Goal: Task Accomplishment & Management: Complete application form

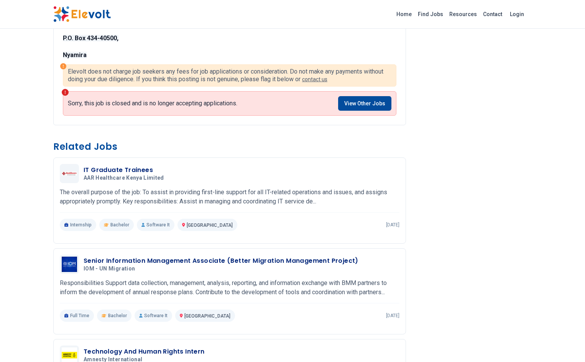
scroll to position [383, 0]
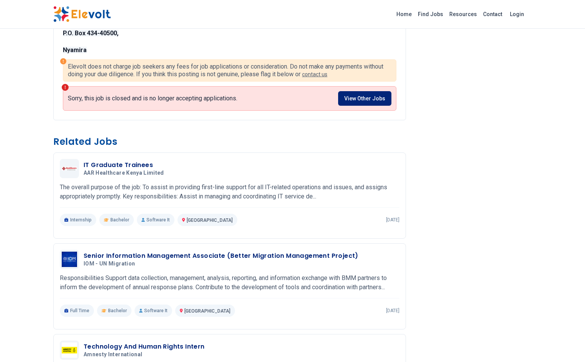
click at [388, 91] on link "View Other Jobs" at bounding box center [364, 98] width 53 height 15
click at [380, 97] on link "View Other Jobs" at bounding box center [364, 98] width 53 height 15
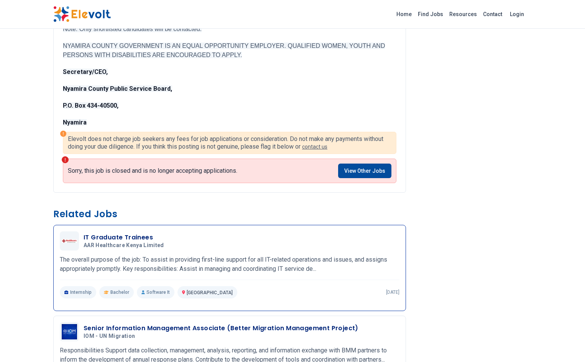
scroll to position [307, 0]
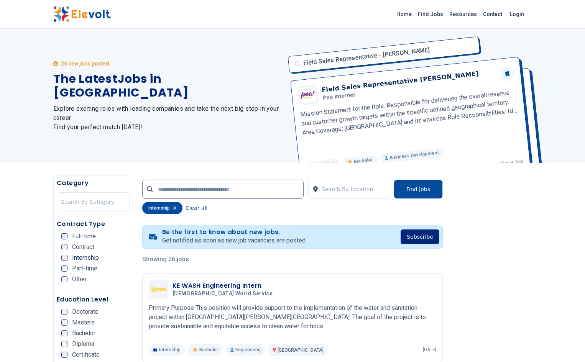
click at [439, 236] on button "Subscribe" at bounding box center [419, 237] width 39 height 15
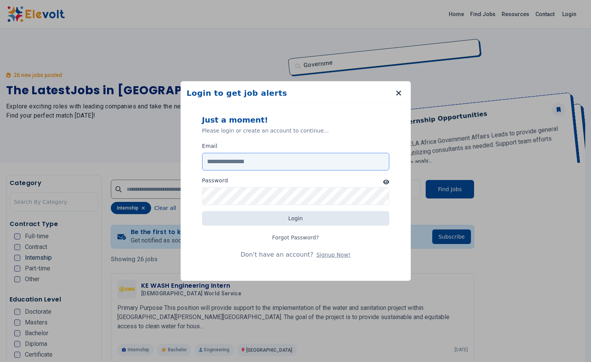
click at [248, 159] on input "Email" at bounding box center [295, 162] width 187 height 18
click at [235, 167] on input "Email" at bounding box center [295, 162] width 187 height 18
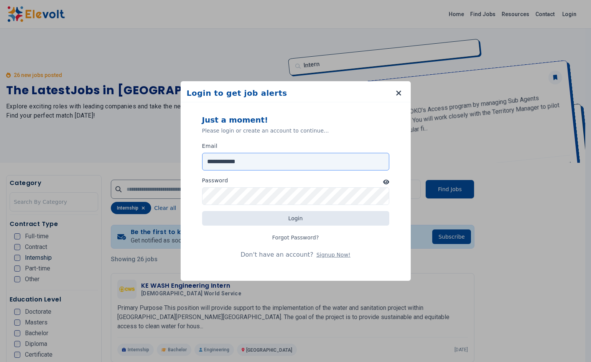
type input "**********"
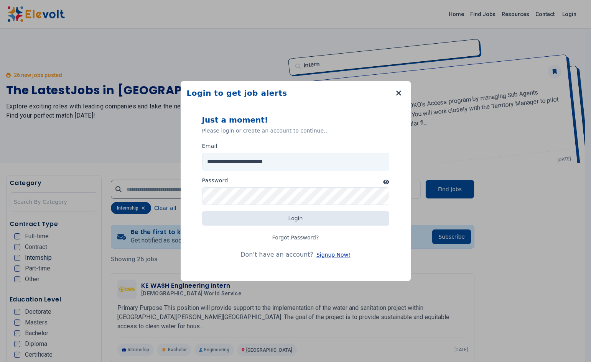
click at [332, 254] on button "Signup Now!" at bounding box center [333, 255] width 34 height 8
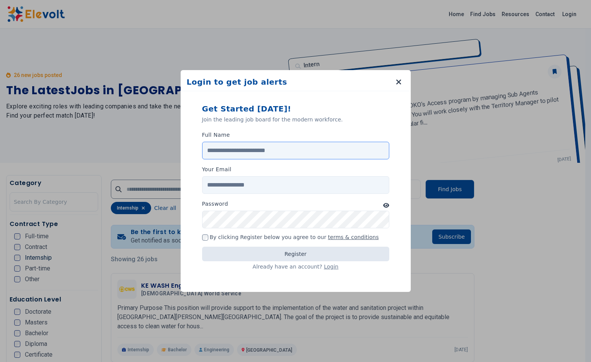
click at [254, 149] on input "Full Name" at bounding box center [295, 151] width 187 height 18
click at [261, 148] on input "******" at bounding box center [295, 151] width 187 height 18
type input "**********"
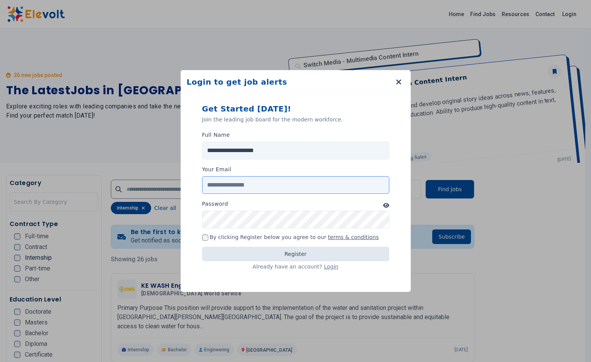
drag, startPoint x: 256, startPoint y: 181, endPoint x: 255, endPoint y: 185, distance: 4.0
click at [255, 183] on input "Your Email" at bounding box center [295, 185] width 187 height 18
click at [252, 190] on input "Your Email" at bounding box center [295, 185] width 187 height 18
type input "**********"
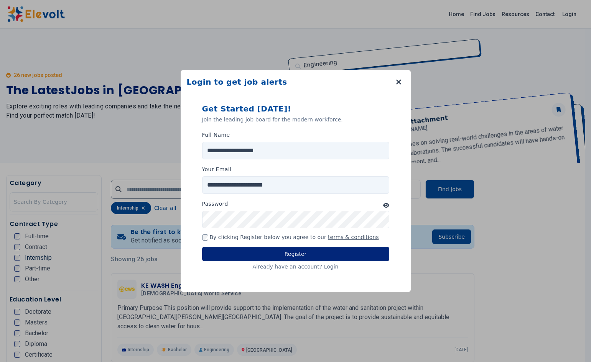
click at [250, 251] on button "Register" at bounding box center [295, 254] width 187 height 15
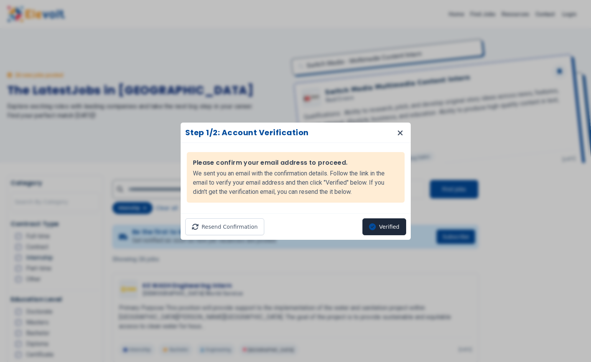
click at [380, 228] on button "Verified" at bounding box center [383, 226] width 43 height 17
click at [384, 226] on button "Verified" at bounding box center [383, 226] width 43 height 17
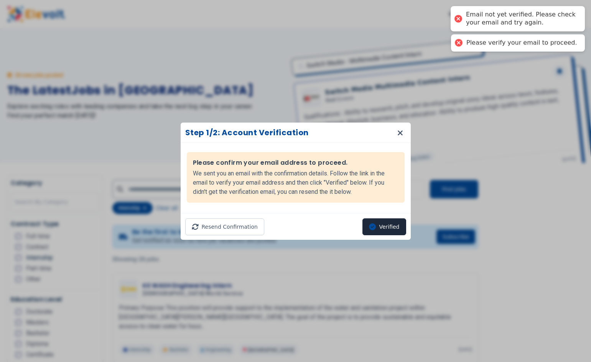
click at [389, 228] on button "Verified" at bounding box center [383, 226] width 43 height 17
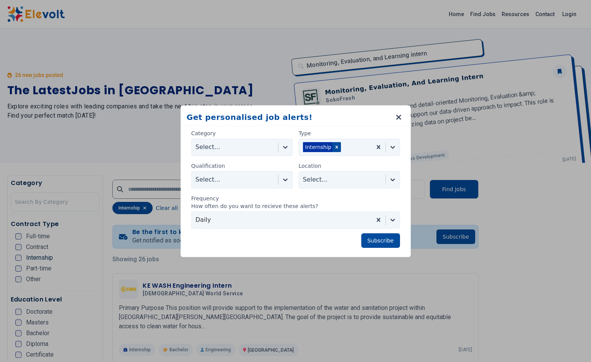
click at [286, 146] on div at bounding box center [285, 147] width 14 height 14
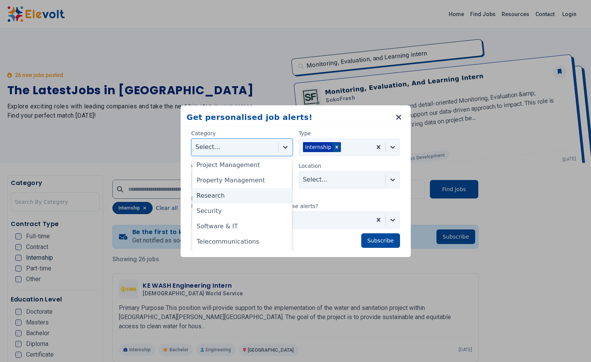
scroll to position [461, 0]
click at [223, 223] on div "Software & IT" at bounding box center [242, 224] width 100 height 15
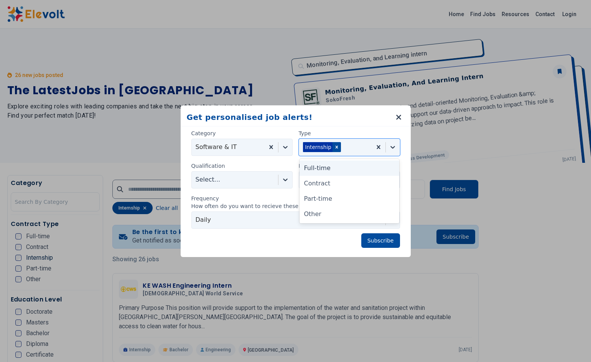
click at [395, 147] on icon at bounding box center [393, 147] width 8 height 8
click at [336, 169] on div "Full-time" at bounding box center [349, 168] width 100 height 15
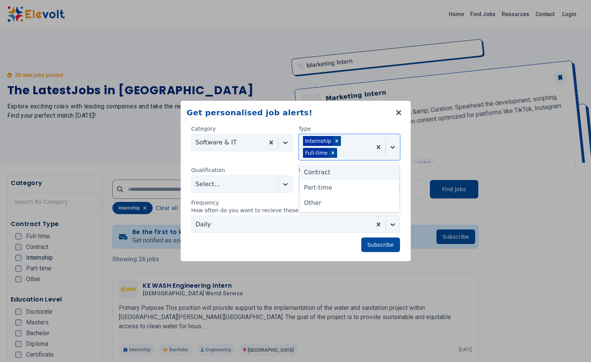
click at [390, 147] on icon at bounding box center [393, 147] width 8 height 8
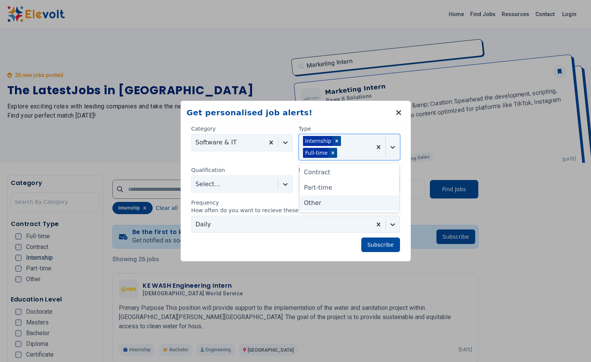
click at [325, 204] on div "Other" at bounding box center [349, 202] width 100 height 15
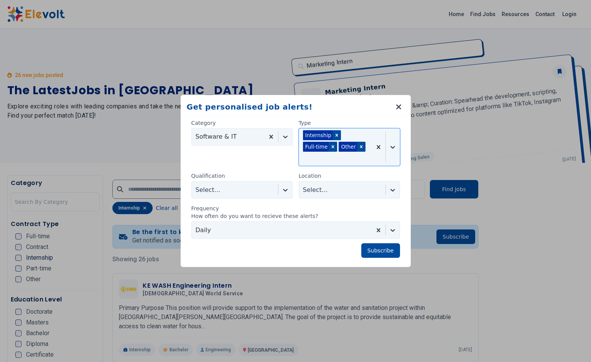
click at [284, 185] on div at bounding box center [285, 190] width 14 height 14
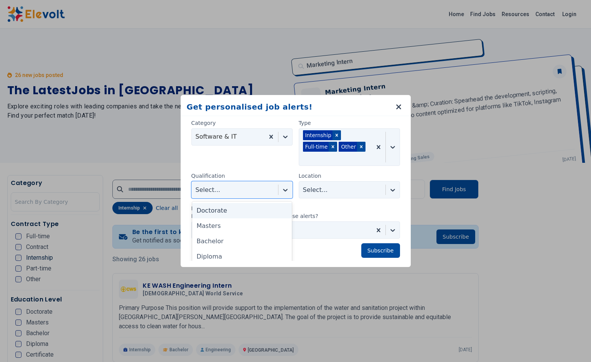
scroll to position [11, 0]
click at [212, 249] on div "Diploma" at bounding box center [242, 245] width 100 height 15
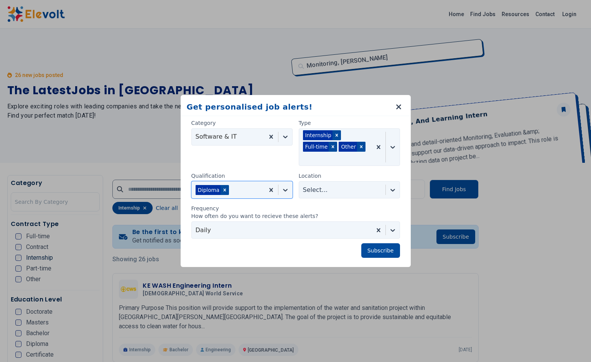
click at [391, 183] on div at bounding box center [392, 190] width 14 height 14
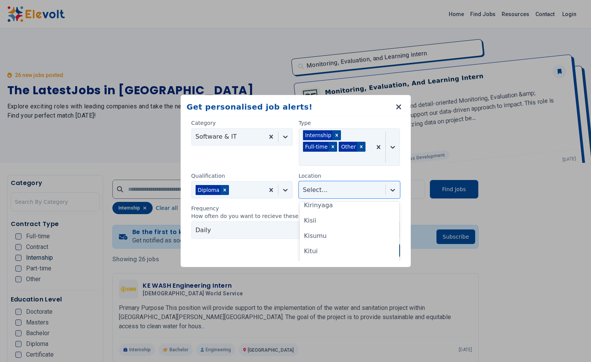
scroll to position [230, 0]
click at [320, 211] on div "Kisii" at bounding box center [349, 210] width 100 height 15
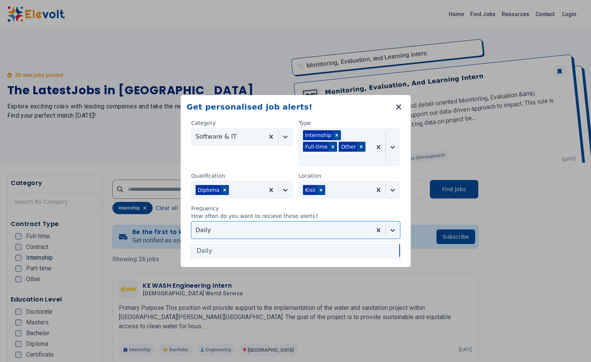
click at [223, 223] on div "Daily" at bounding box center [282, 230] width 180 height 14
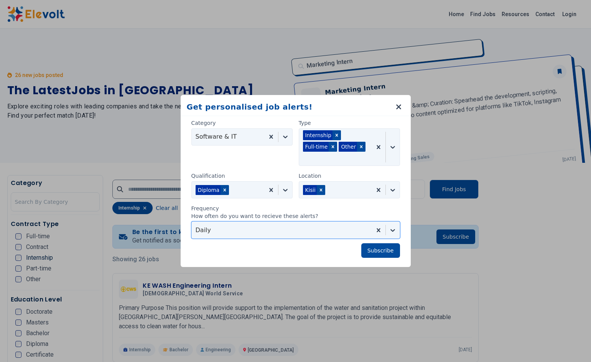
click at [288, 231] on div "Daily" at bounding box center [282, 230] width 180 height 14
click at [389, 184] on div at bounding box center [392, 190] width 14 height 14
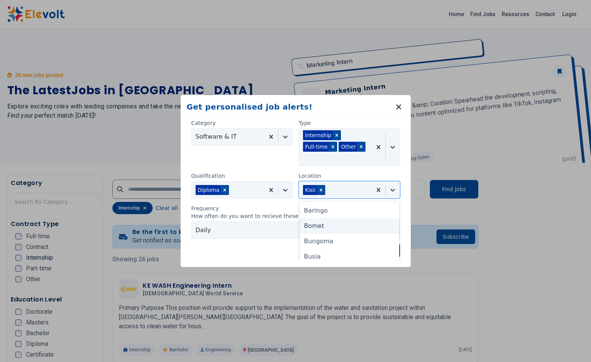
click at [341, 226] on div "Bomet" at bounding box center [349, 225] width 100 height 15
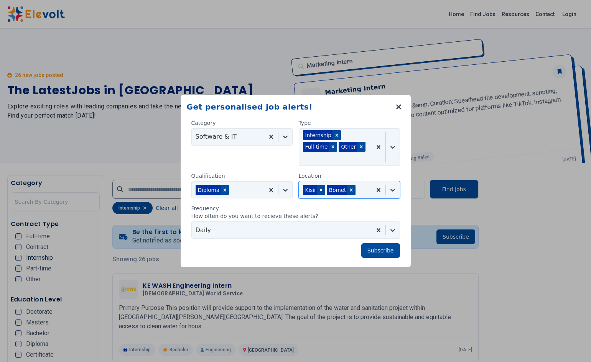
click at [391, 184] on div at bounding box center [392, 190] width 14 height 14
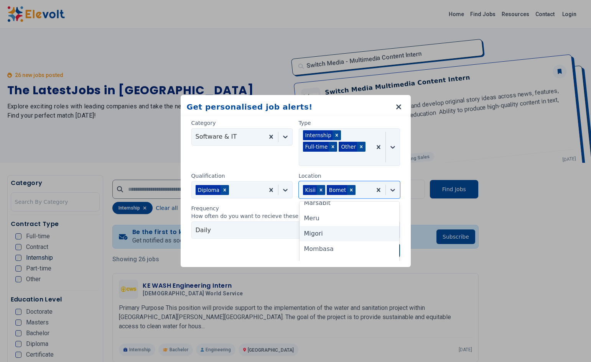
scroll to position [383, 0]
click at [316, 239] on div "[GEOGRAPHIC_DATA]" at bounding box center [349, 241] width 100 height 15
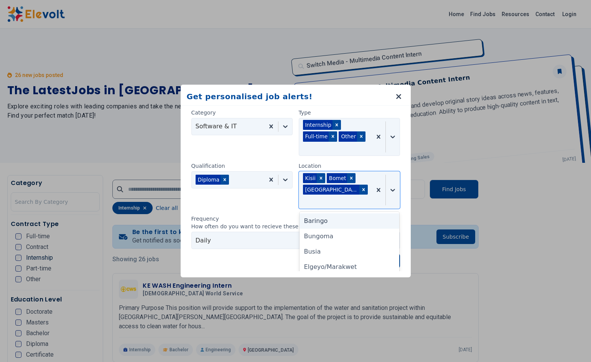
click at [393, 184] on div at bounding box center [392, 190] width 14 height 14
click at [313, 248] on div "Nakuru" at bounding box center [349, 251] width 100 height 15
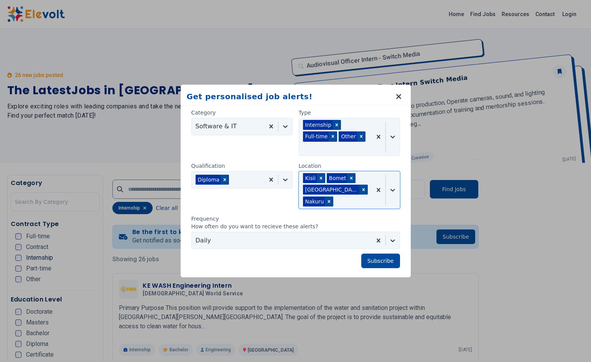
click at [392, 185] on div at bounding box center [392, 190] width 14 height 14
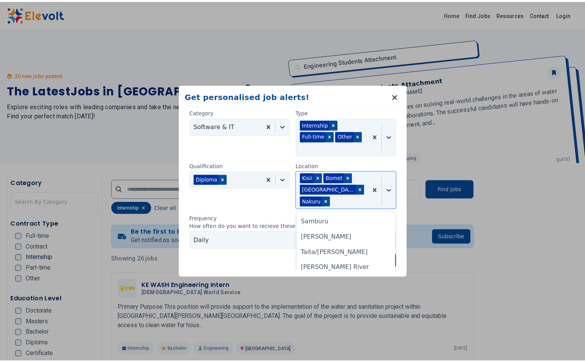
scroll to position [578, 0]
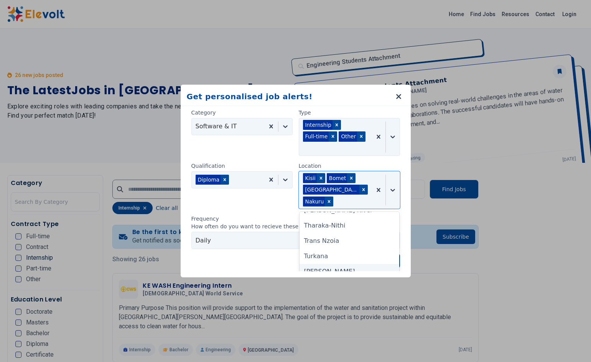
click at [314, 271] on div "Uasin Gishu" at bounding box center [349, 271] width 100 height 15
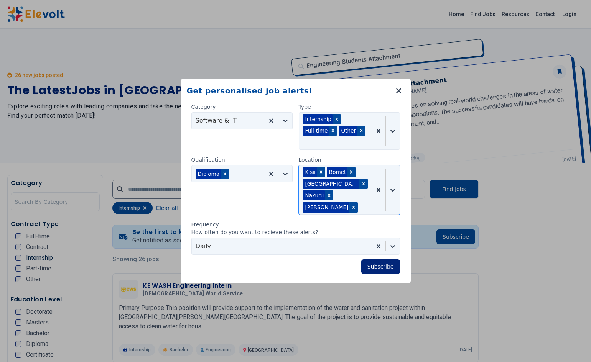
click at [374, 259] on button "Subscribe" at bounding box center [380, 266] width 39 height 15
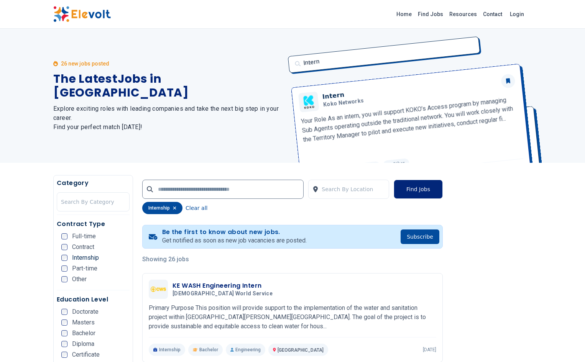
click at [443, 185] on button "Find Jobs" at bounding box center [418, 189] width 49 height 19
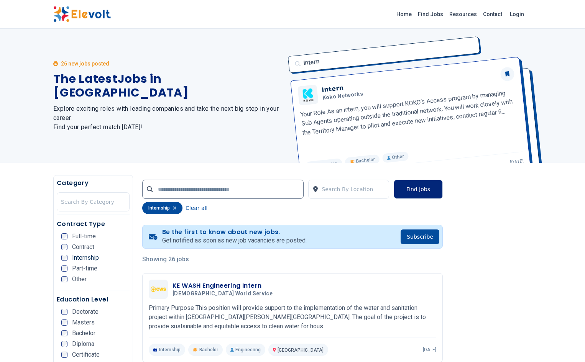
click at [440, 191] on button "Find Jobs" at bounding box center [418, 189] width 49 height 19
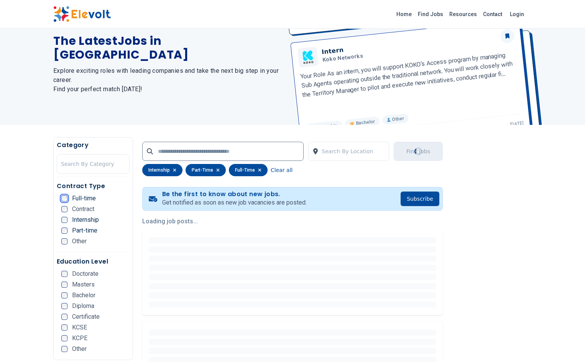
scroll to position [77, 0]
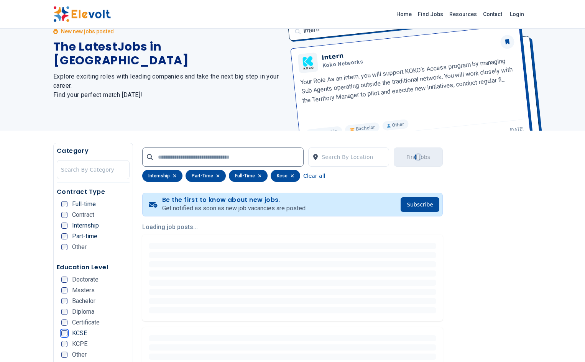
scroll to position [73, 0]
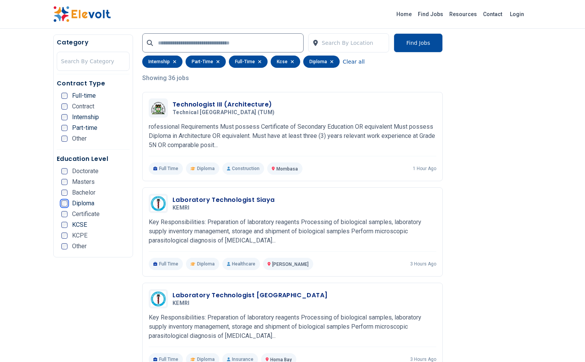
scroll to position [192, 0]
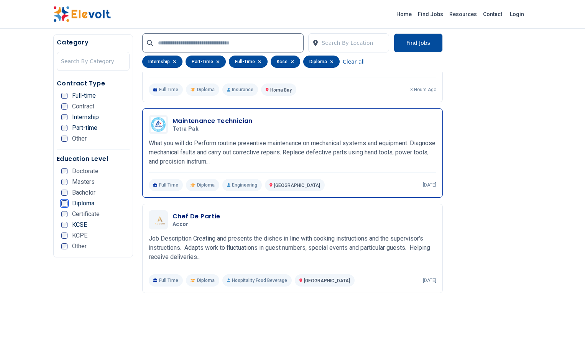
scroll to position [460, 0]
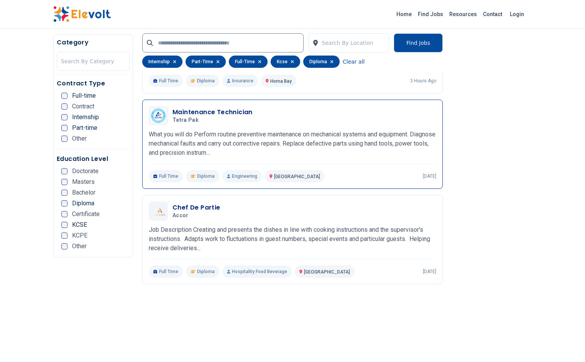
click at [149, 170] on p "Full Time" at bounding box center [166, 176] width 34 height 12
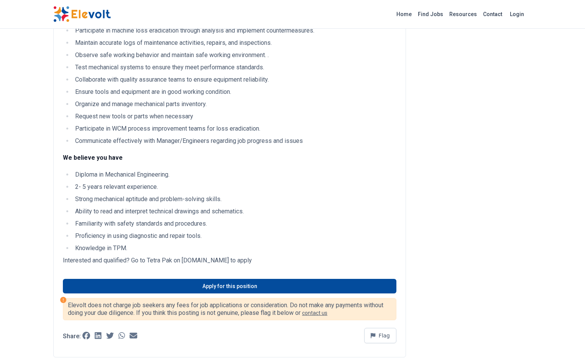
scroll to position [230, 0]
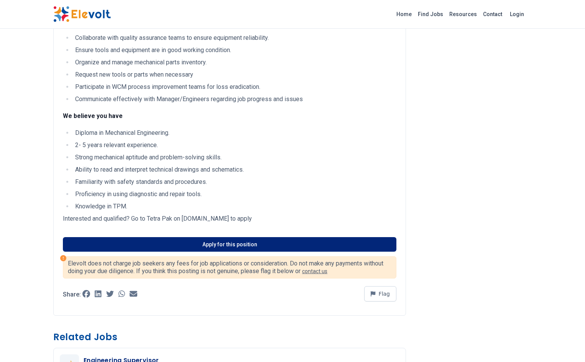
click at [226, 240] on link "Apply for this position" at bounding box center [229, 244] width 333 height 15
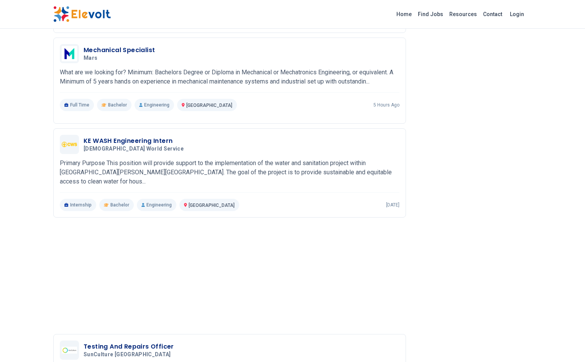
scroll to position [629, 0]
